Goal: Task Accomplishment & Management: Use online tool/utility

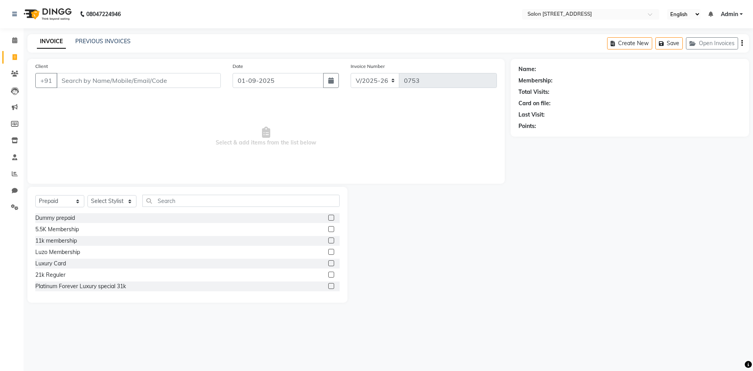
select select "7707"
select select "P"
click at [13, 38] on icon at bounding box center [14, 40] width 5 height 6
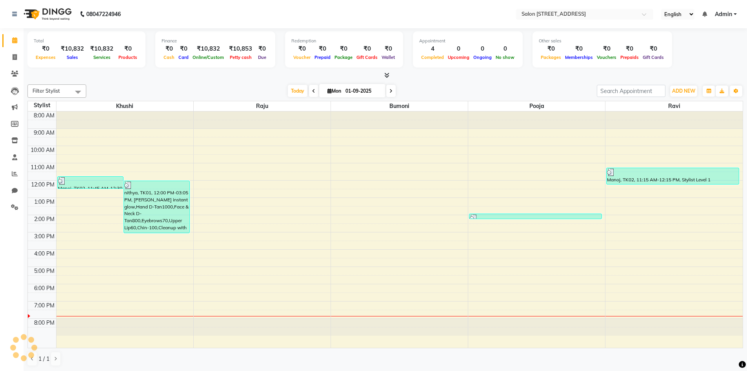
scroll to position [0, 0]
click at [565, 361] on div "1 / 1" at bounding box center [385, 358] width 716 height 15
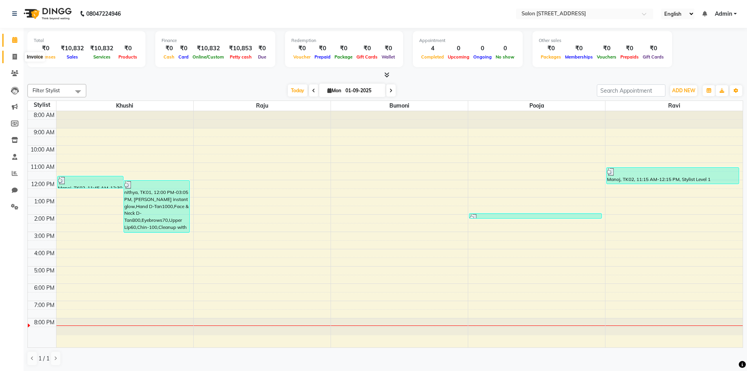
click at [16, 55] on icon at bounding box center [15, 57] width 4 height 6
select select "7707"
select select "service"
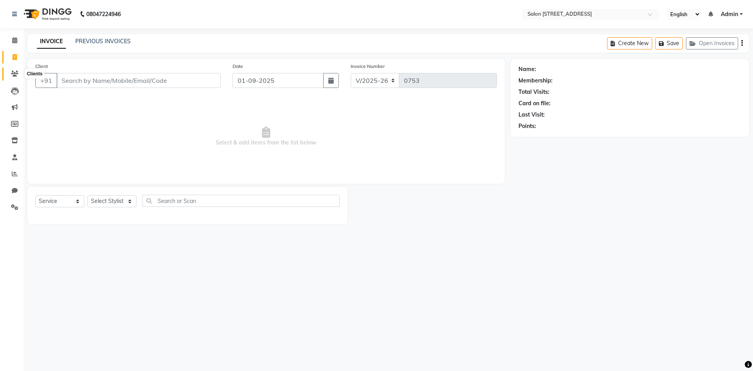
click at [14, 71] on icon at bounding box center [14, 74] width 7 height 6
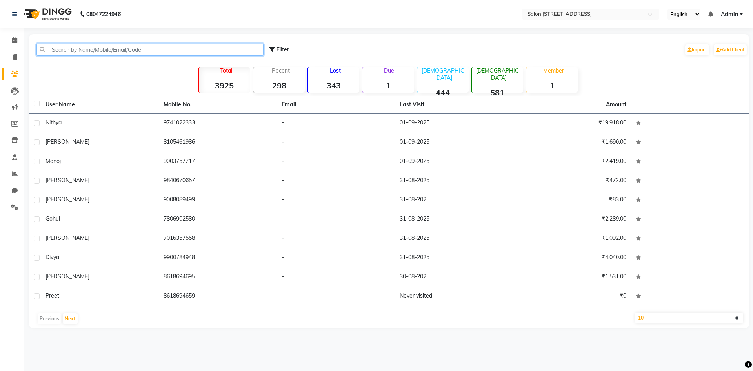
click at [64, 50] on input "text" at bounding box center [149, 50] width 227 height 12
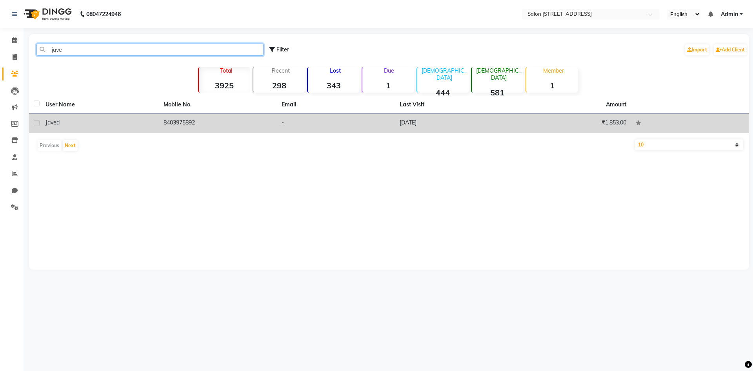
type input "jave"
click at [191, 124] on td "8403975892" at bounding box center [218, 123] width 118 height 19
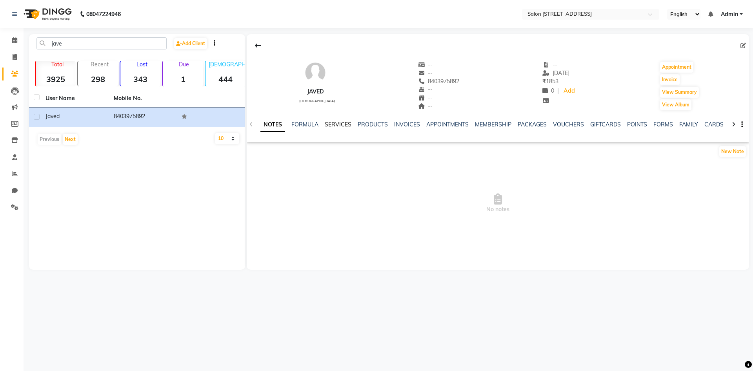
click at [341, 124] on link "SERVICES" at bounding box center [338, 124] width 27 height 7
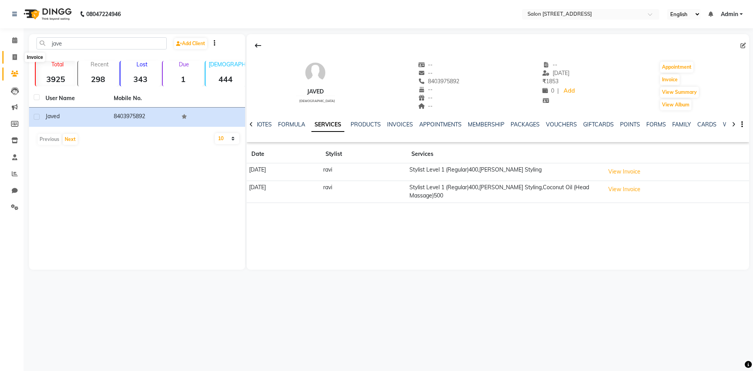
click at [13, 54] on icon at bounding box center [15, 57] width 4 height 6
select select "service"
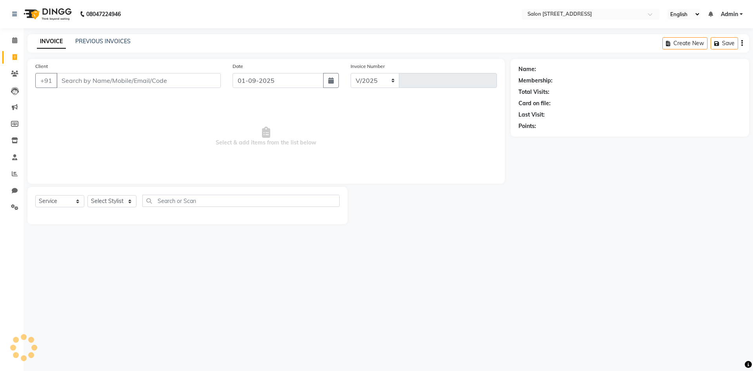
select select "7707"
type input "0753"
select select "P"
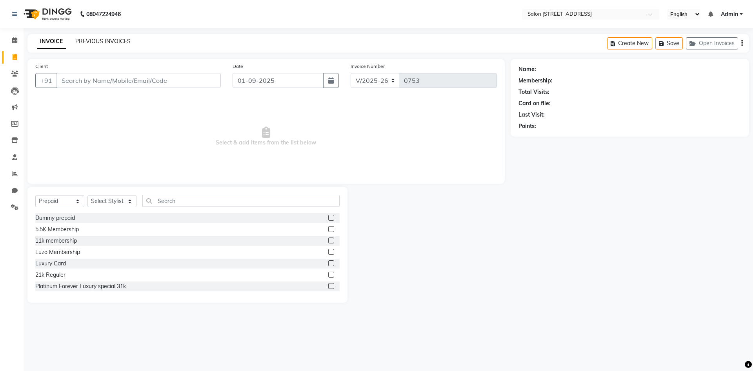
click at [110, 39] on link "PREVIOUS INVOICES" at bounding box center [102, 41] width 55 height 7
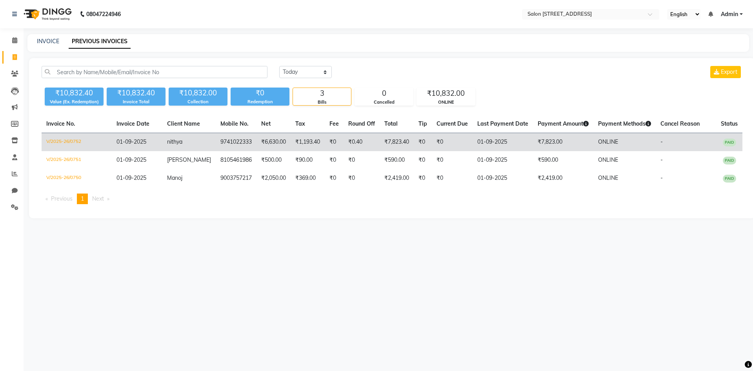
click at [216, 142] on td "9741022333" at bounding box center [236, 142] width 41 height 18
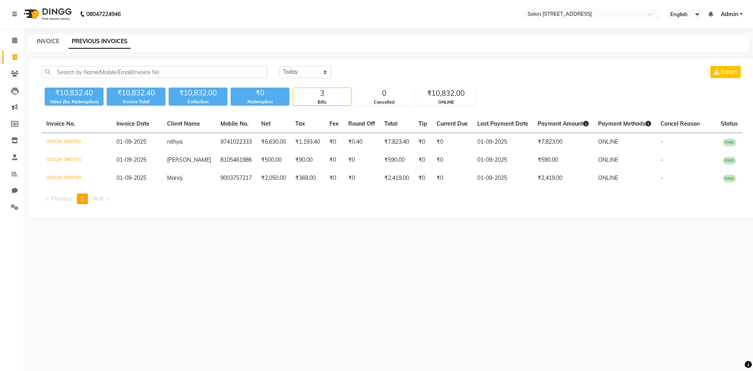
click at [51, 39] on link "INVOICE" at bounding box center [48, 41] width 22 height 7
select select "service"
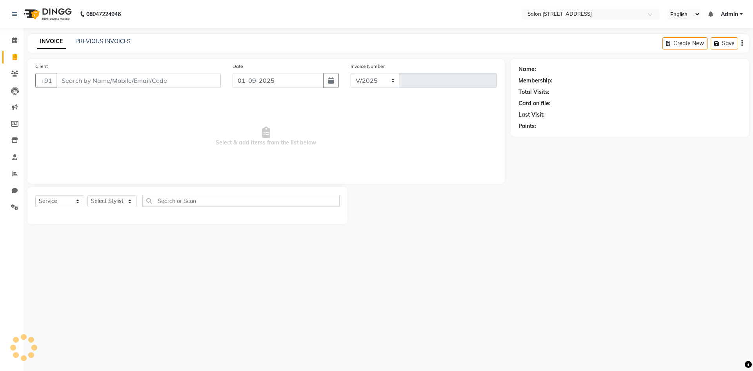
select select "7707"
type input "0753"
click at [78, 78] on input "Client" at bounding box center [139, 80] width 164 height 15
select select "P"
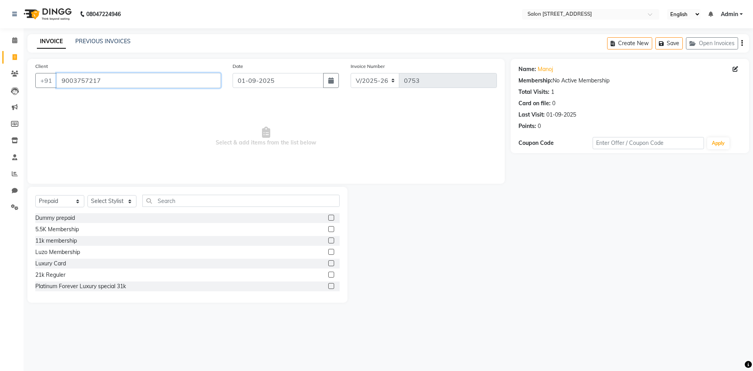
click at [118, 77] on input "9003757217" at bounding box center [139, 80] width 164 height 15
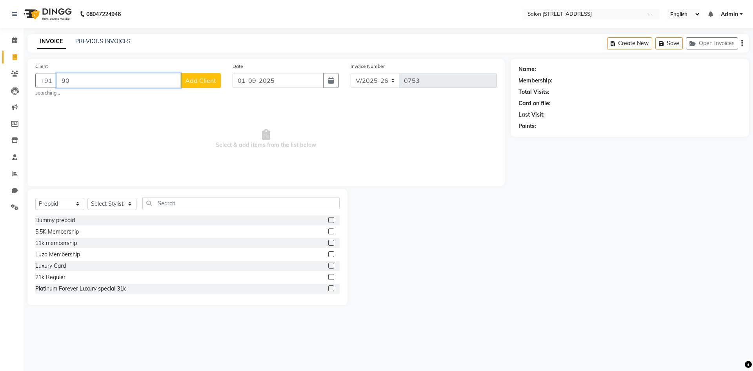
type input "9"
click at [88, 79] on input "Client" at bounding box center [139, 80] width 164 height 15
paste input "8105461986"
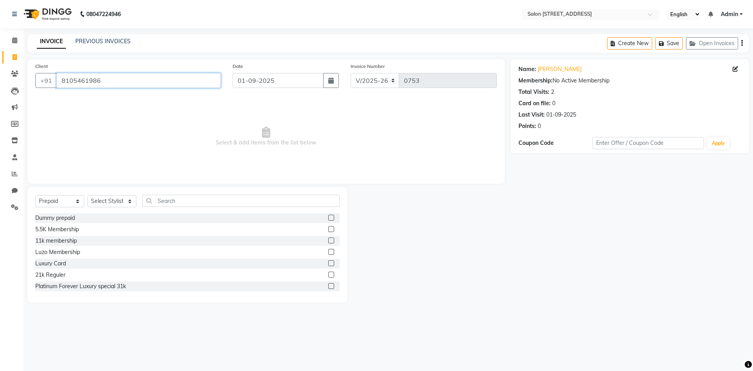
click at [132, 79] on input "8105461986" at bounding box center [139, 80] width 164 height 15
click at [133, 82] on input "8105461986" at bounding box center [139, 80] width 164 height 15
paste input "9741022333"
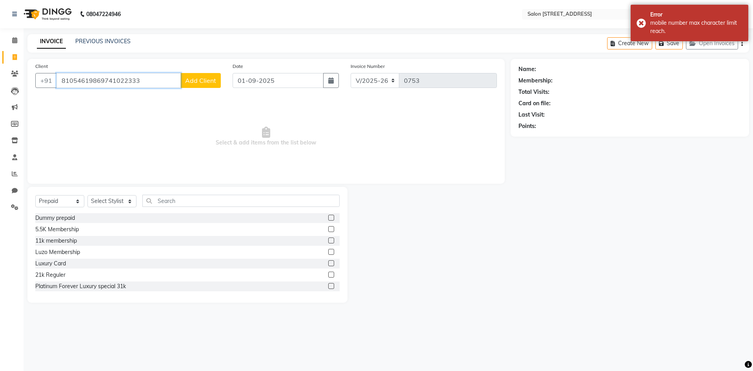
click at [90, 79] on input "81054619869741022333" at bounding box center [119, 80] width 124 height 15
click at [164, 82] on input "81054619869741022333" at bounding box center [119, 80] width 124 height 15
type input "8"
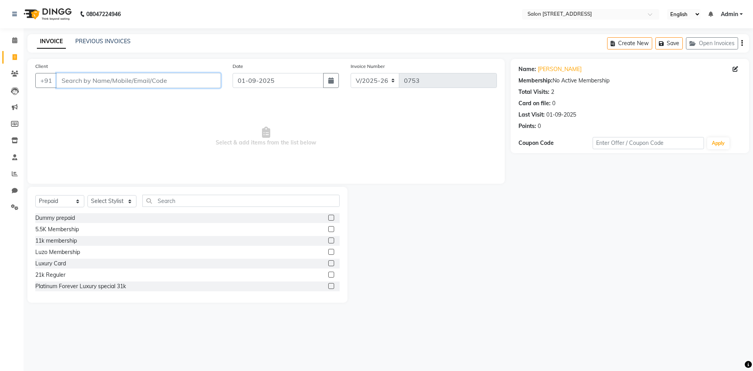
click at [97, 81] on input "Client" at bounding box center [139, 80] width 164 height 15
paste input "9741022333"
type input "9741022333"
click at [115, 40] on link "PREVIOUS INVOICES" at bounding box center [102, 41] width 55 height 7
